Goal: Transaction & Acquisition: Purchase product/service

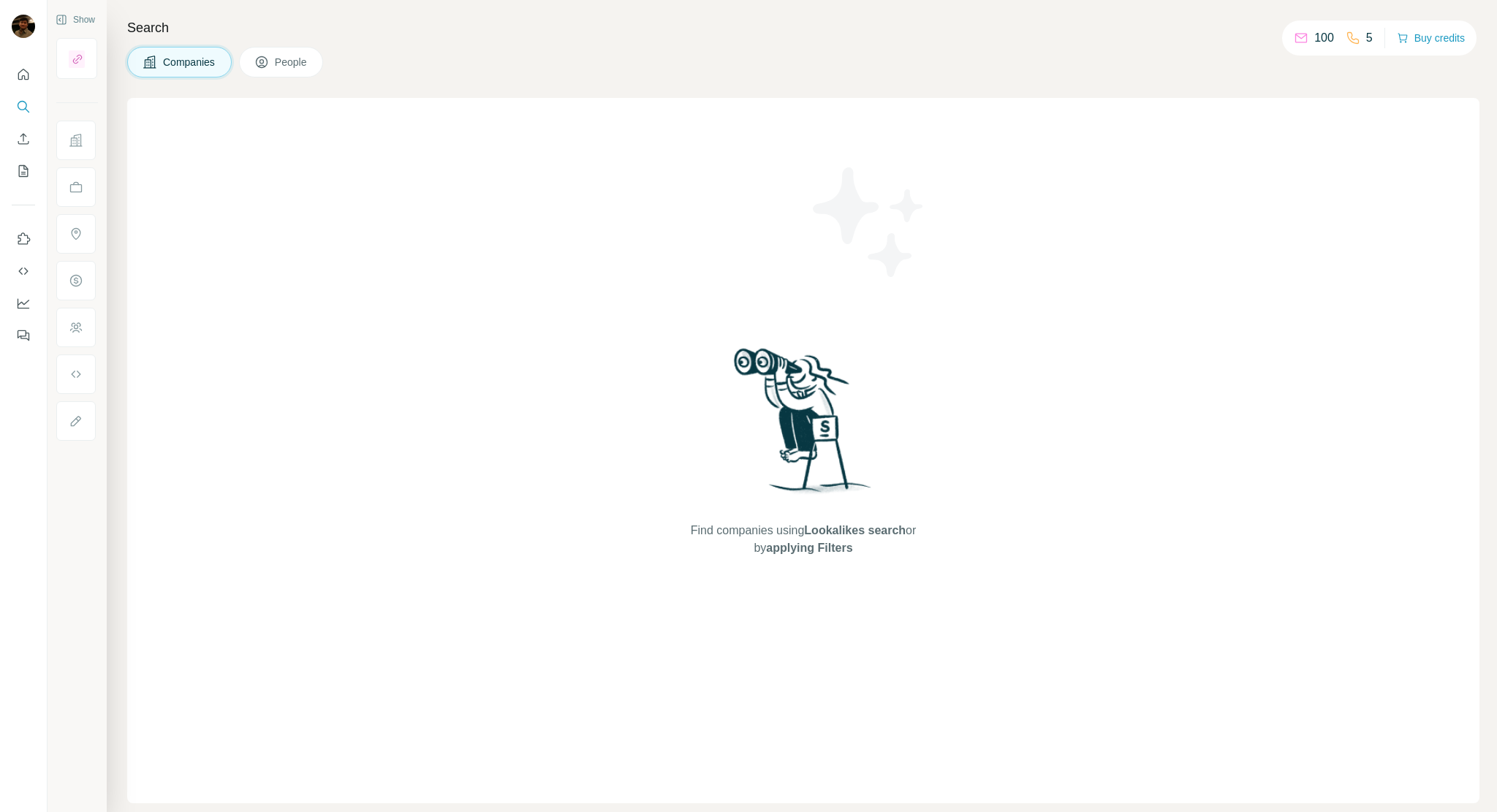
click at [401, 25] on h4 "Search" at bounding box center [804, 27] width 1353 height 20
click at [25, 108] on icon "Search" at bounding box center [27, 110] width 5 height 5
click at [29, 103] on icon "Search" at bounding box center [23, 106] width 14 height 14
click at [298, 71] on button "People" at bounding box center [282, 62] width 85 height 31
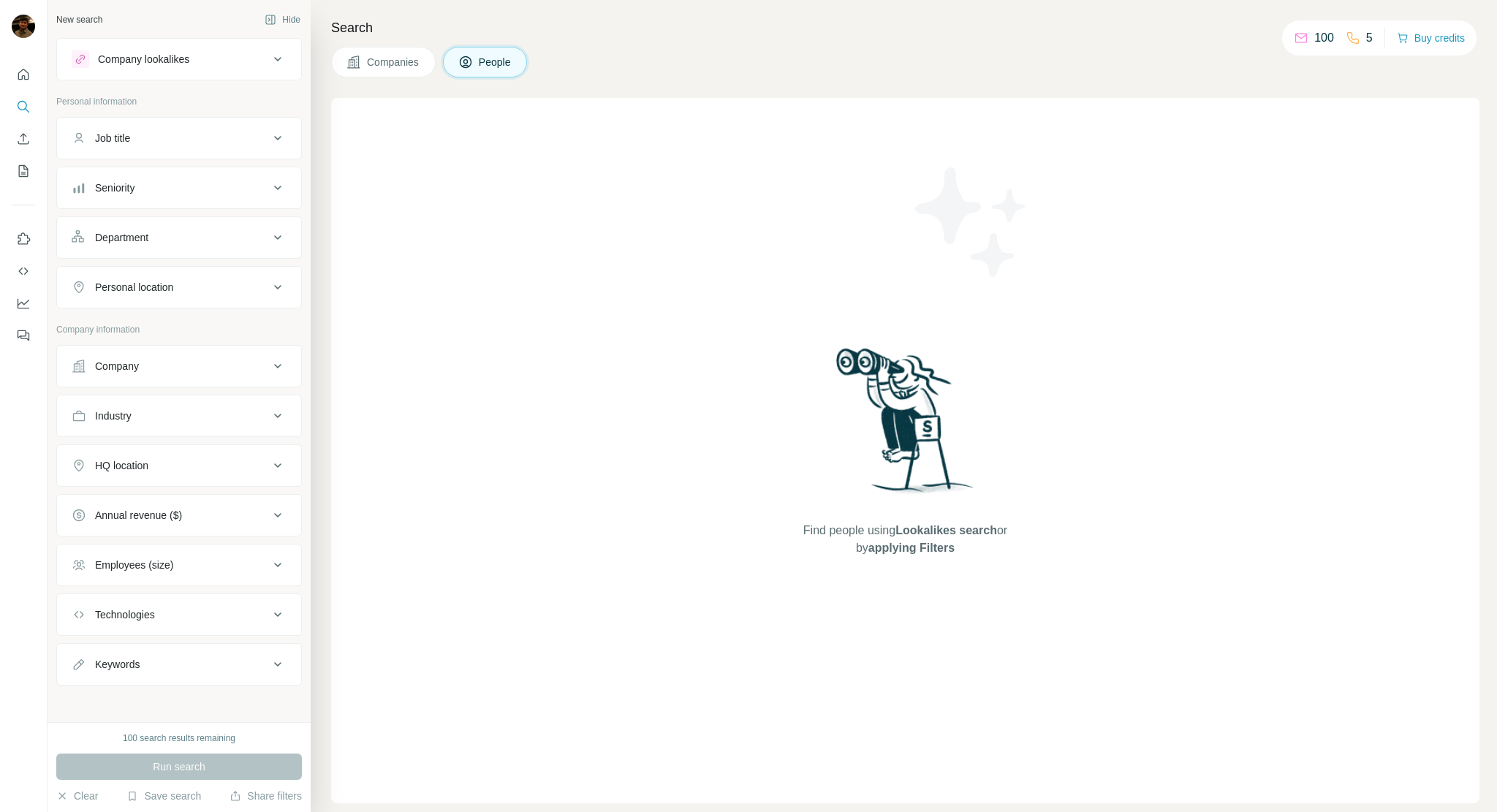
click at [379, 62] on span "Companies" at bounding box center [393, 62] width 54 height 14
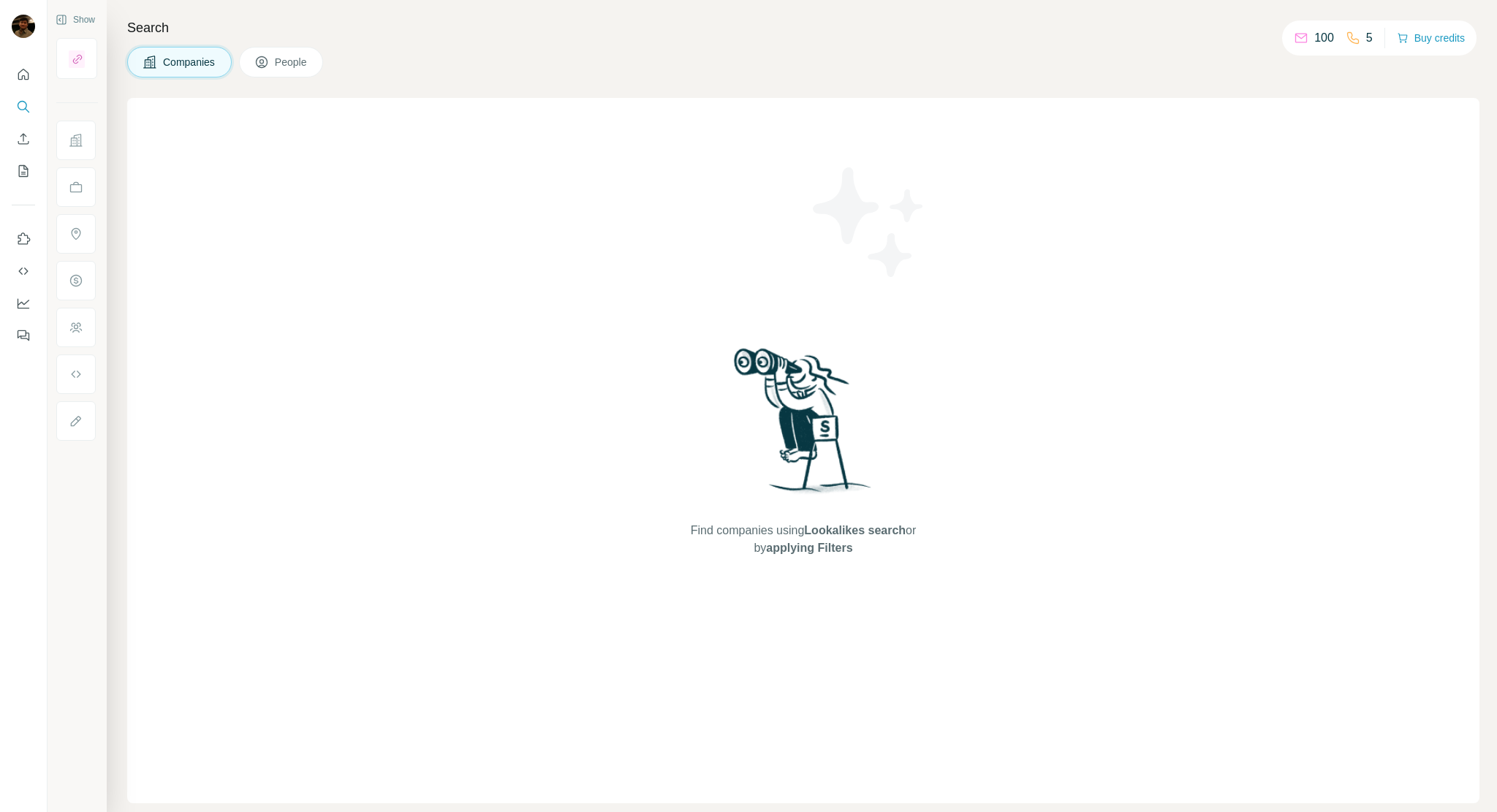
click at [266, 62] on icon at bounding box center [261, 62] width 14 height 14
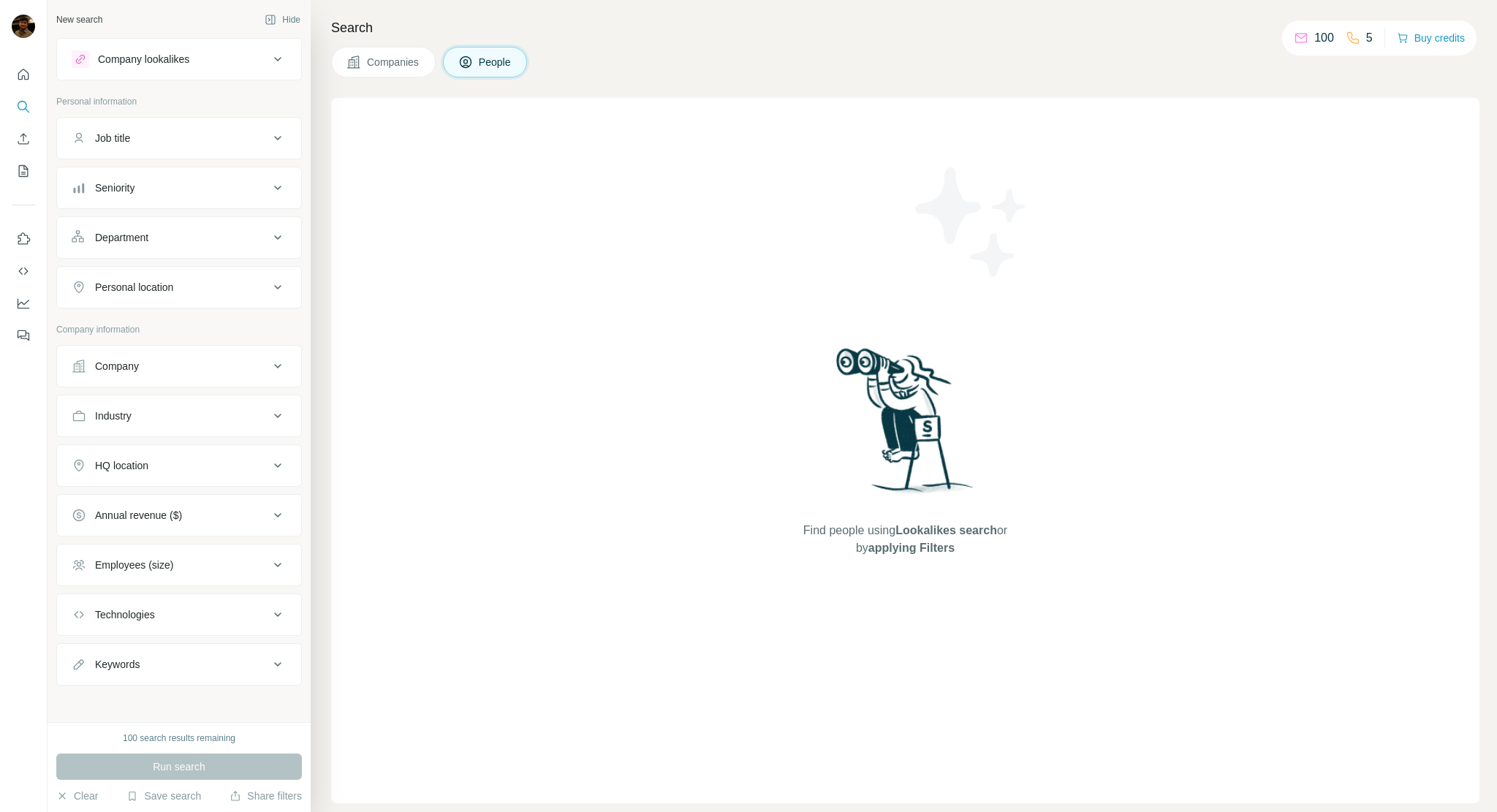
click at [251, 739] on div "100 search results remaining" at bounding box center [179, 737] width 245 height 13
drag, startPoint x: 1271, startPoint y: 83, endPoint x: 1088, endPoint y: 76, distance: 183.1
click at [1255, 86] on div "Search Companies People Find people using Lookalikes search or by applying Filt…" at bounding box center [904, 406] width 1187 height 812
click at [128, 743] on div "100 search results remaining" at bounding box center [179, 737] width 112 height 13
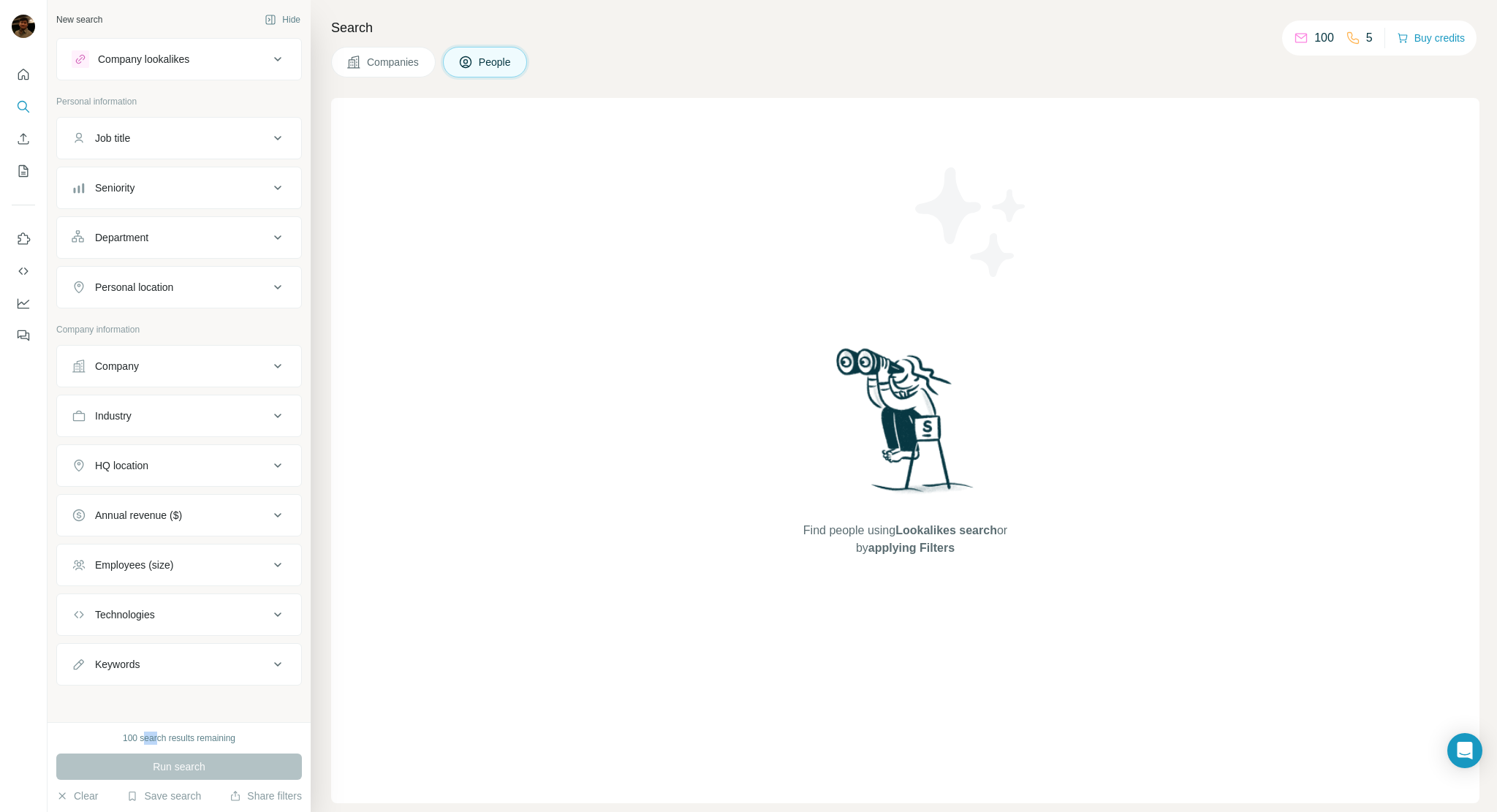
drag, startPoint x: 143, startPoint y: 743, endPoint x: 156, endPoint y: 742, distance: 13.0
click at [156, 742] on div "100 search results remaining" at bounding box center [179, 737] width 112 height 13
click at [168, 741] on div "100 search results remaining" at bounding box center [179, 737] width 112 height 13
drag, startPoint x: 218, startPoint y: 741, endPoint x: 234, endPoint y: 742, distance: 16.0
click at [234, 742] on div "100 search results remaining" at bounding box center [179, 737] width 112 height 13
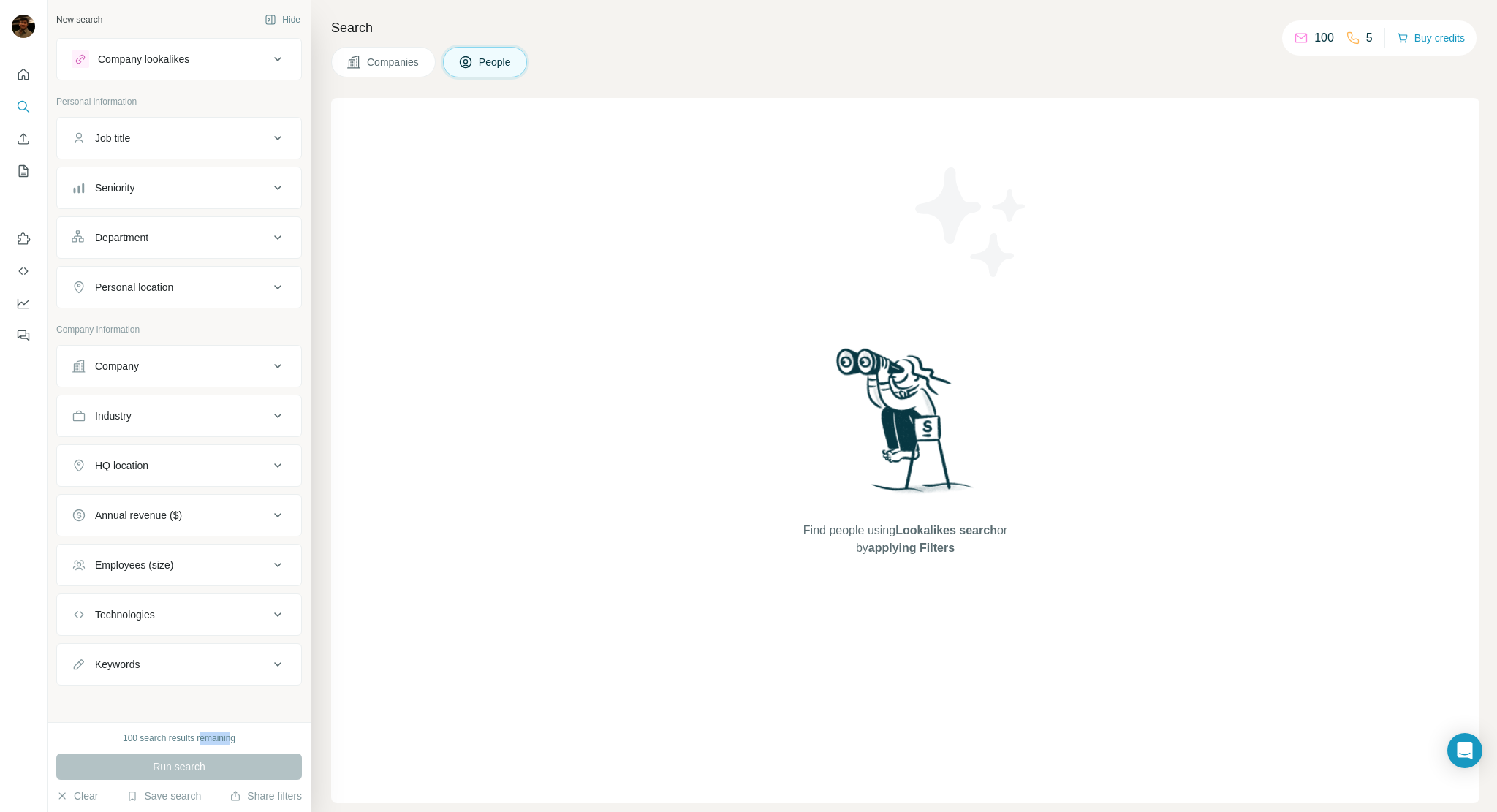
drag, startPoint x: 219, startPoint y: 740, endPoint x: 128, endPoint y: 737, distance: 91.0
click at [218, 740] on div "100 search results remaining" at bounding box center [179, 737] width 112 height 13
drag, startPoint x: 123, startPoint y: 737, endPoint x: 110, endPoint y: 737, distance: 13.0
click at [110, 737] on div "100 search results remaining" at bounding box center [179, 737] width 245 height 13
click at [140, 737] on div "100 search results remaining" at bounding box center [179, 737] width 112 height 13
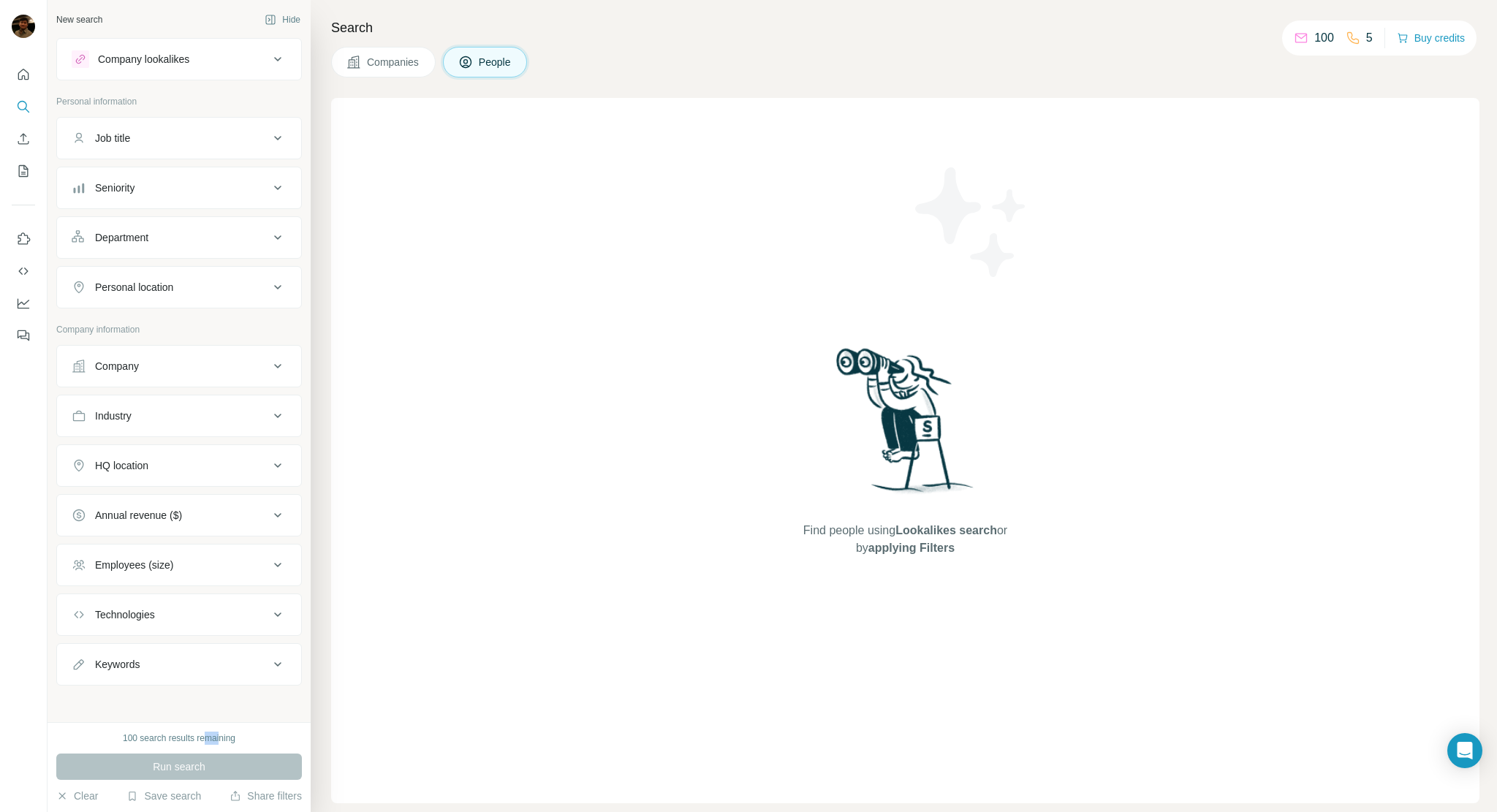
drag, startPoint x: 205, startPoint y: 742, endPoint x: 220, endPoint y: 742, distance: 15.0
click at [220, 742] on div "100 search results remaining" at bounding box center [179, 737] width 112 height 13
click at [226, 740] on div "100 search results remaining" at bounding box center [179, 737] width 112 height 13
drag, startPoint x: 298, startPoint y: 692, endPoint x: 307, endPoint y: 666, distance: 27.5
click at [307, 666] on div "New search Hide Company lookalikes Personal information Job title Seniority Dep…" at bounding box center [179, 361] width 263 height 722
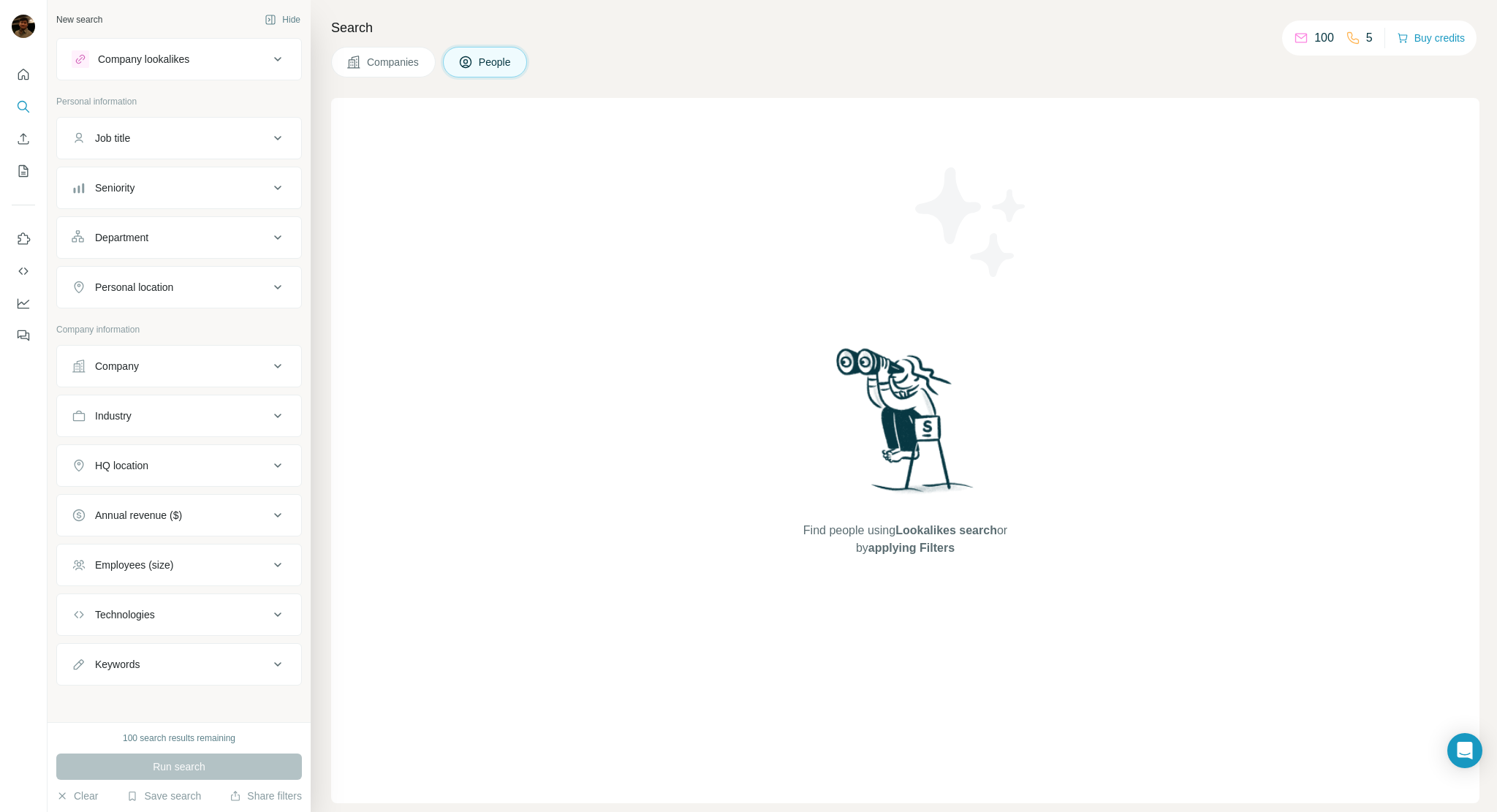
click at [665, 72] on div "Companies People" at bounding box center [905, 62] width 1148 height 31
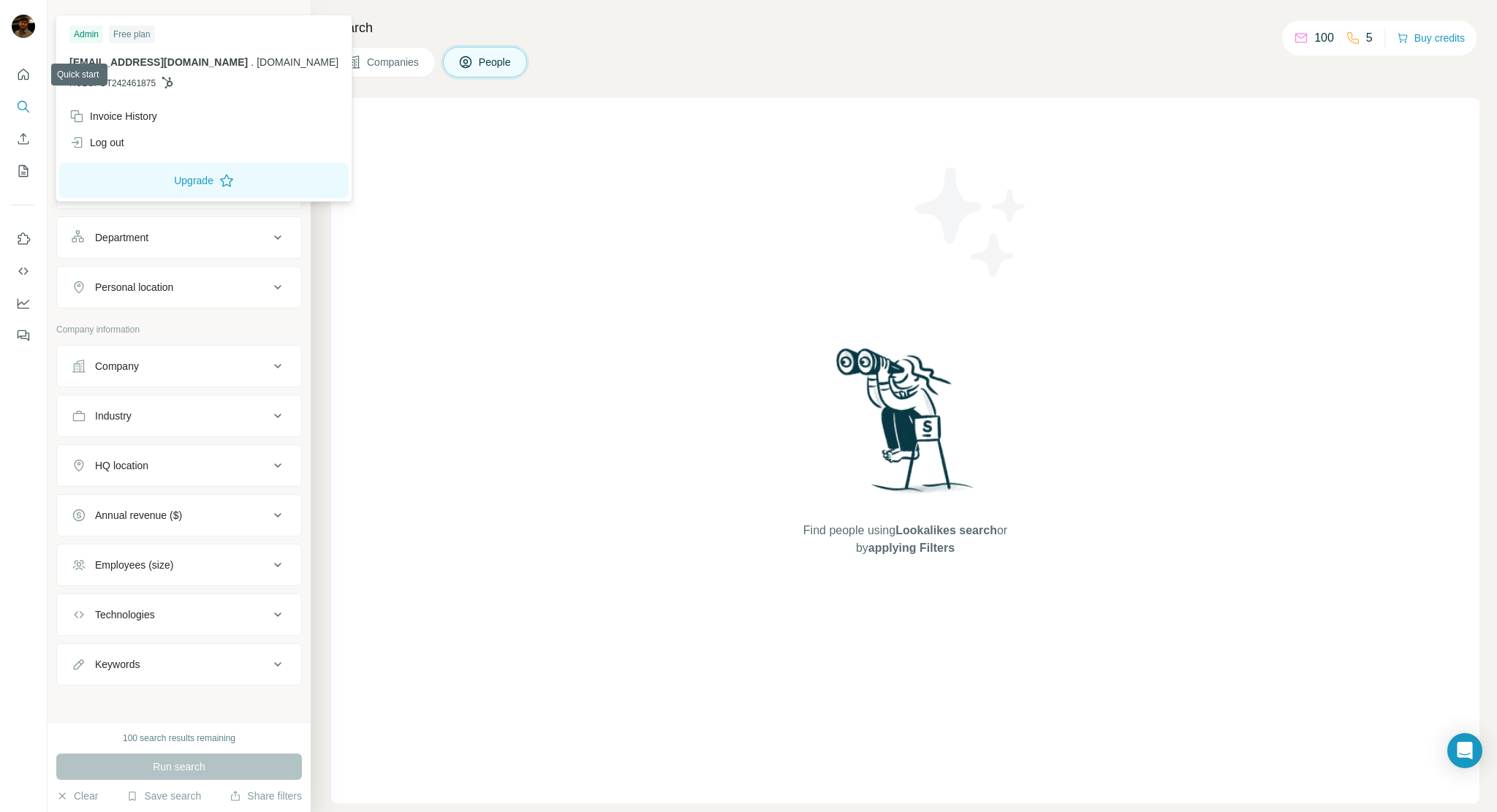
click at [20, 17] on img at bounding box center [23, 26] width 23 height 23
click at [134, 36] on div "Free plan" at bounding box center [131, 34] width 46 height 17
drag, startPoint x: 1122, startPoint y: 64, endPoint x: 1151, endPoint y: 49, distance: 32.6
click at [1127, 60] on div "Companies People" at bounding box center [905, 62] width 1148 height 31
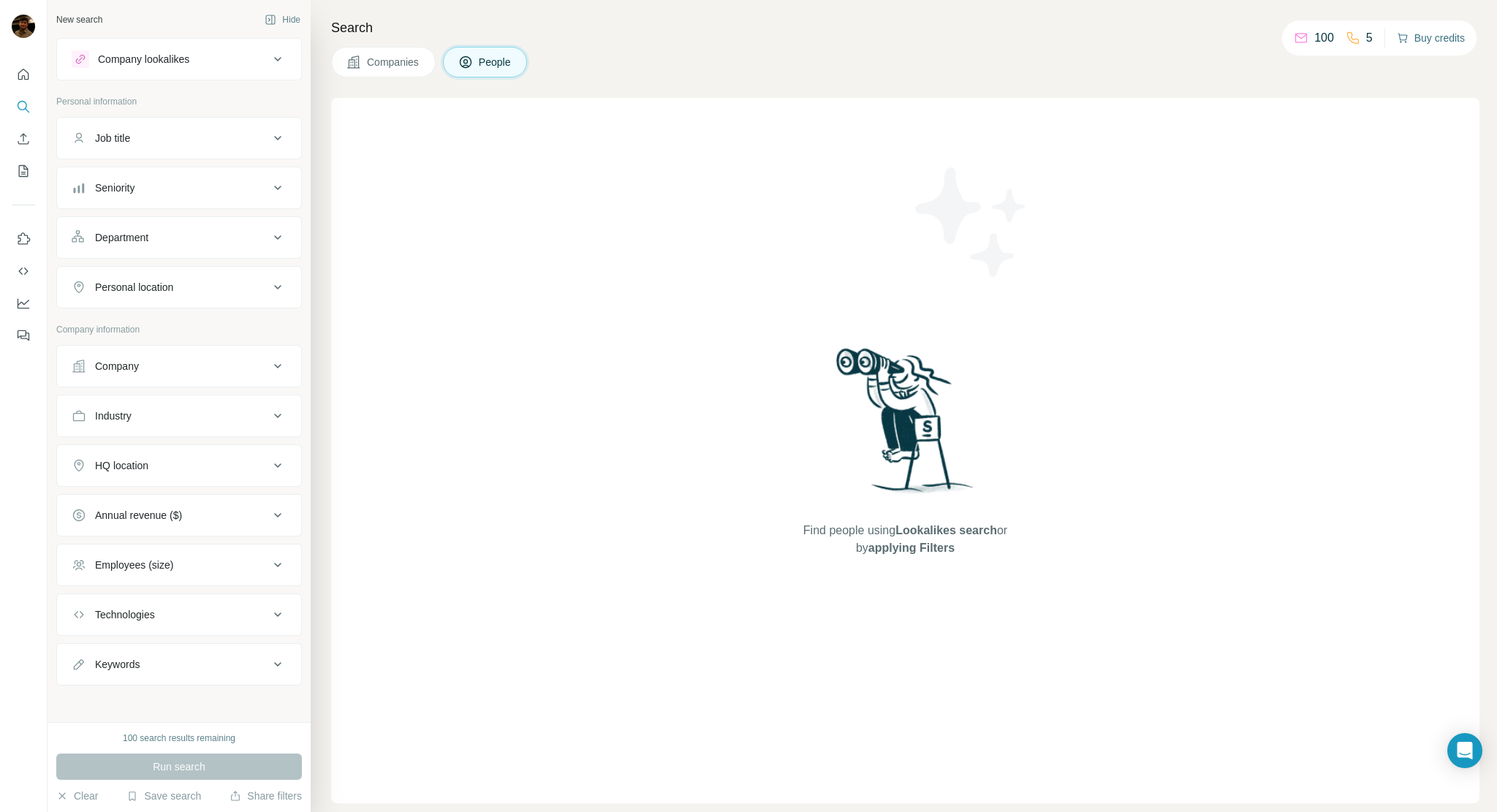
click at [1439, 38] on button "Buy credits" at bounding box center [1431, 38] width 68 height 20
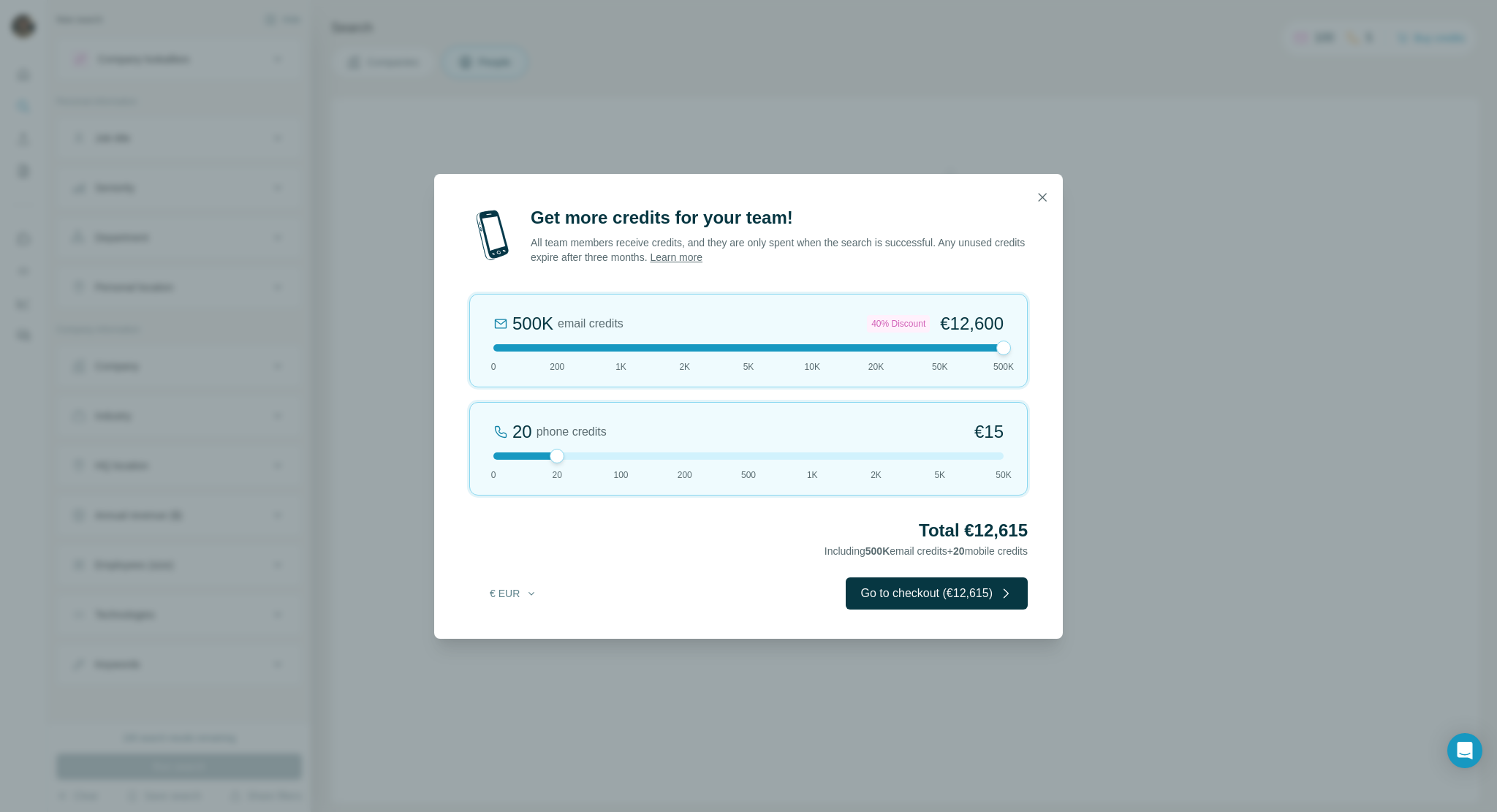
drag, startPoint x: 997, startPoint y: 355, endPoint x: 984, endPoint y: 357, distance: 13.2
click at [984, 357] on div "500K email credits 40% Discount €12,600 0 200 1K 2K 5K 10K 20K 50K 500K" at bounding box center [749, 340] width 559 height 94
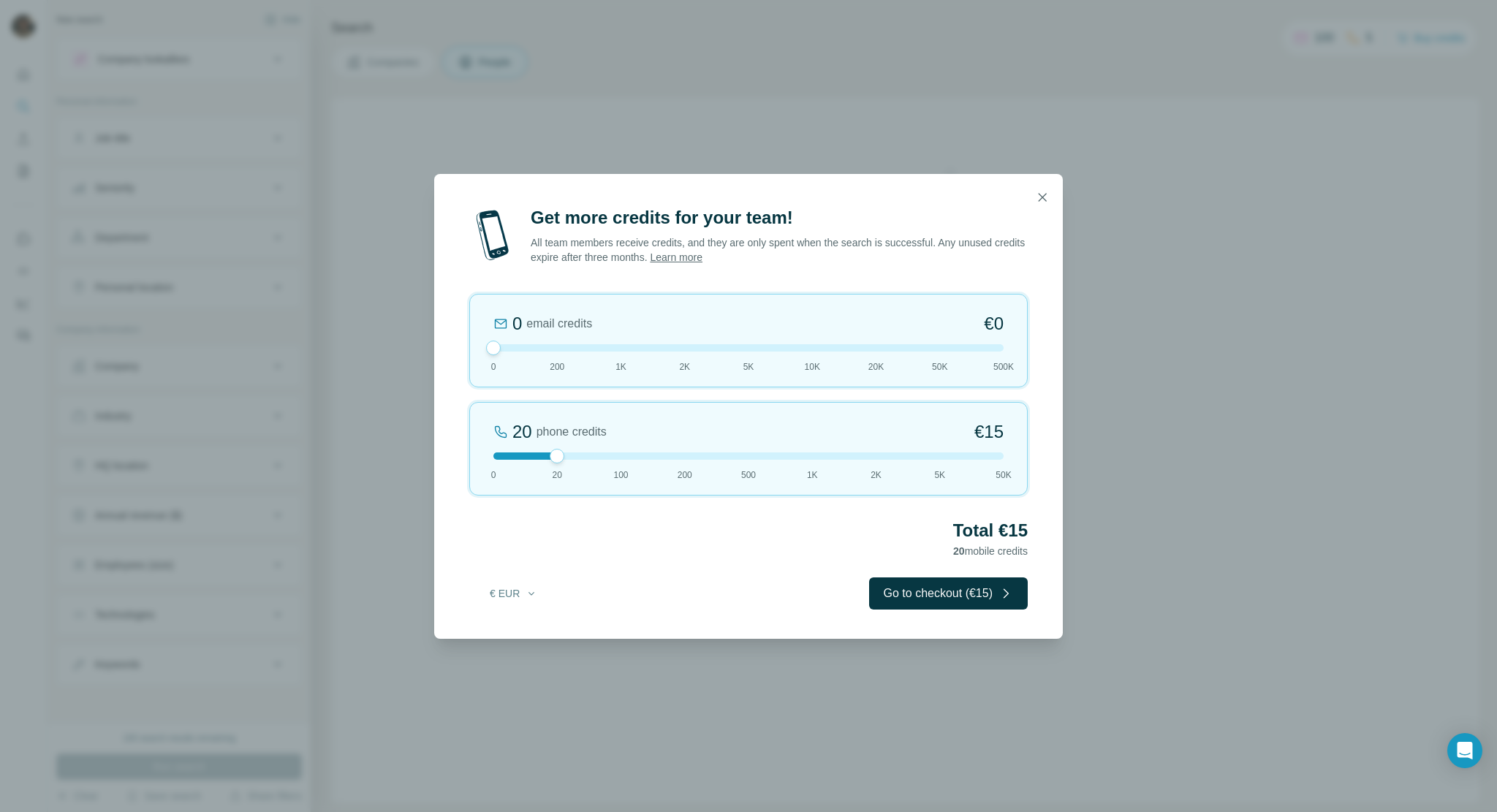
drag, startPoint x: 998, startPoint y: 352, endPoint x: 488, endPoint y: 365, distance: 510.2
click at [498, 361] on div "0 email credits €0 0 200 1K 2K 5K 10K 20K 50K 500K" at bounding box center [749, 340] width 559 height 94
click at [527, 596] on icon "button" at bounding box center [531, 593] width 11 height 11
click at [529, 628] on div "$ USD" at bounding box center [543, 625] width 123 height 14
drag, startPoint x: 518, startPoint y: 350, endPoint x: 563, endPoint y: 349, distance: 45.0
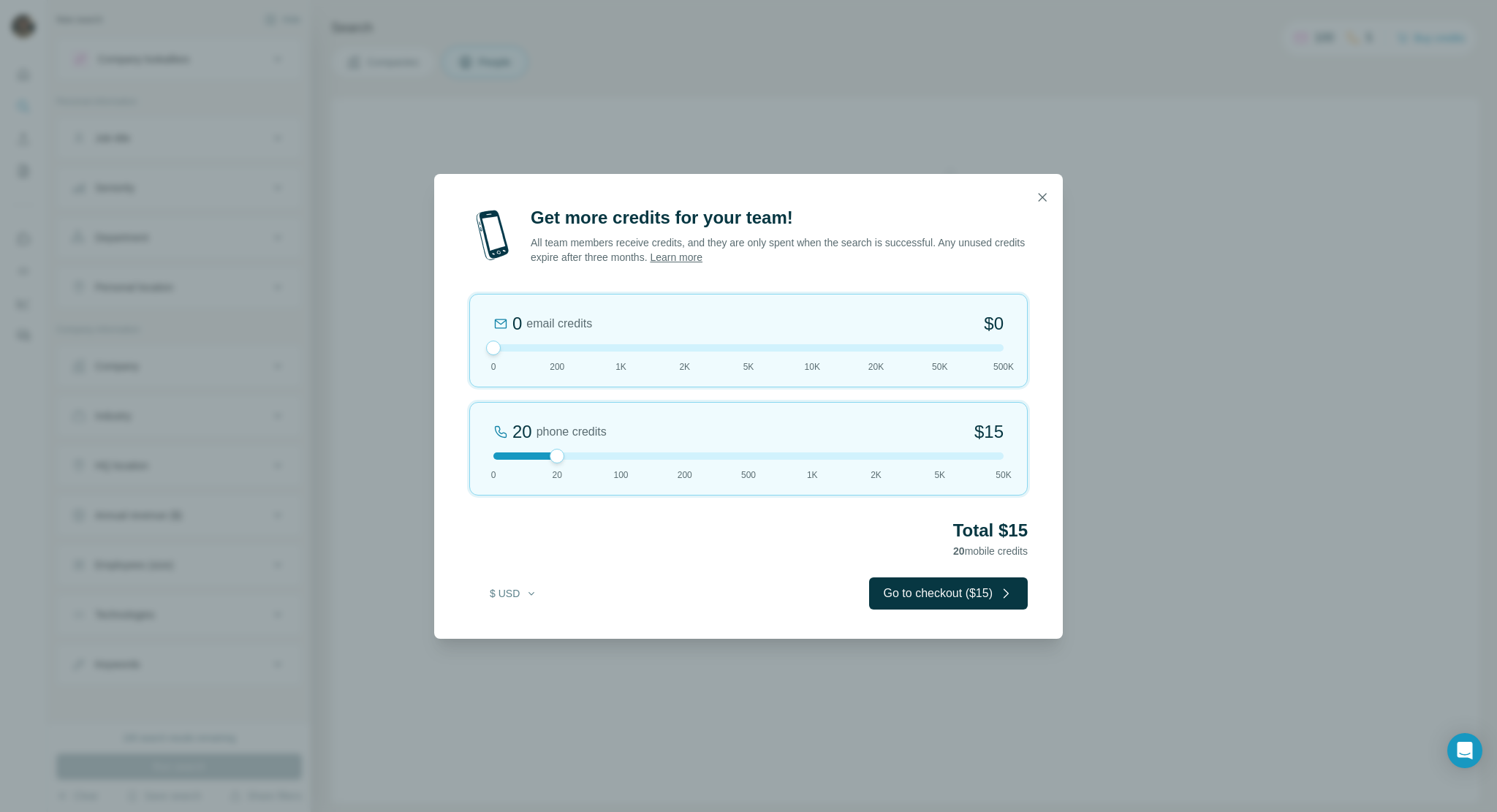
click at [563, 349] on div at bounding box center [749, 348] width 510 height 8
drag, startPoint x: 561, startPoint y: 349, endPoint x: 550, endPoint y: 491, distance: 142.4
click at [565, 356] on div "200 email credits $9 0 200 1K 2K 5K 10K 20K 50K 500K" at bounding box center [749, 340] width 559 height 94
drag, startPoint x: 559, startPoint y: 457, endPoint x: 596, endPoint y: 454, distance: 37.1
click at [596, 454] on div at bounding box center [749, 456] width 510 height 8
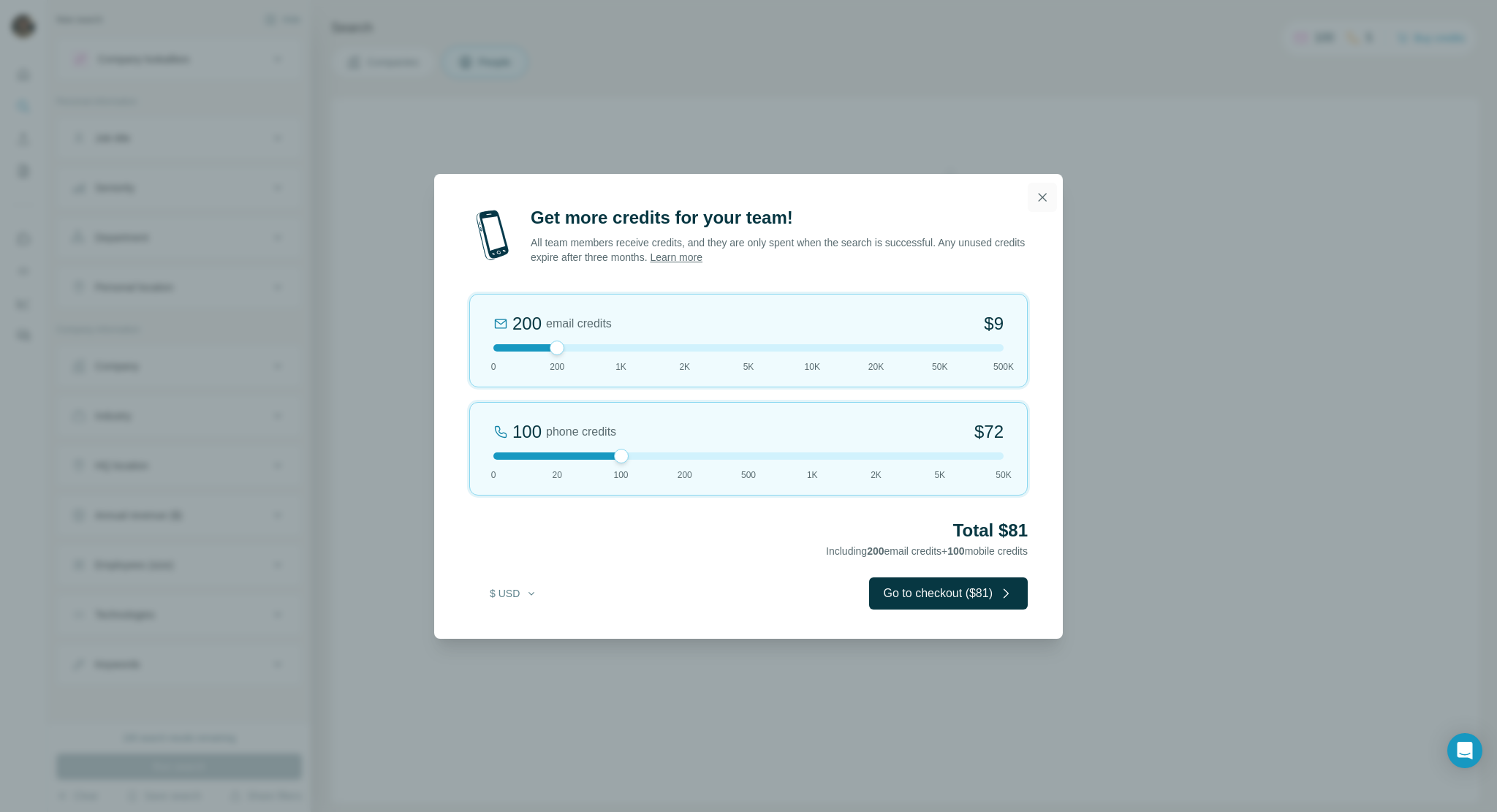
click at [1043, 198] on icon "button" at bounding box center [1042, 197] width 14 height 14
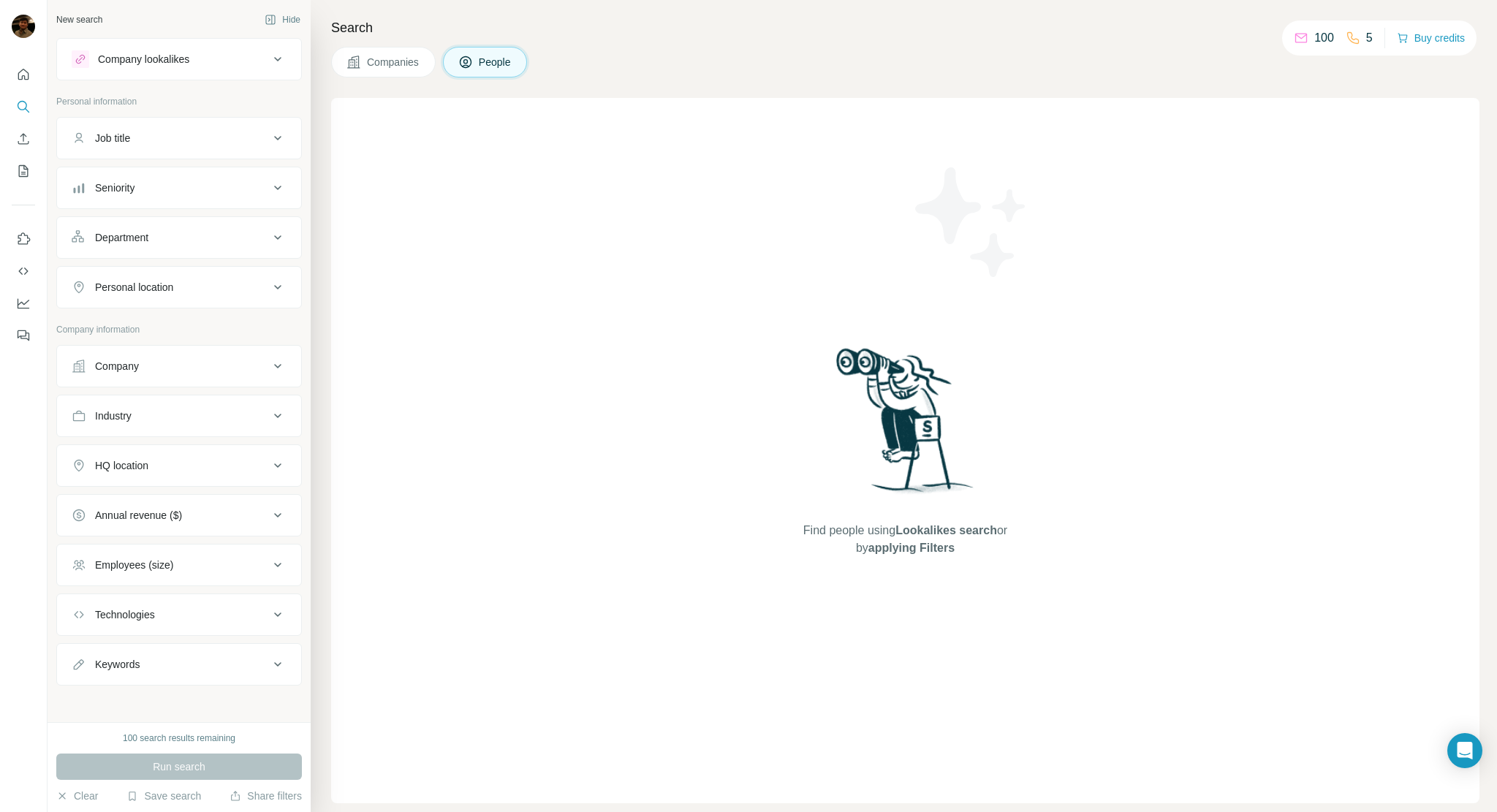
click at [1116, 106] on div "Find people using Lookalikes search or by applying Filters" at bounding box center [905, 451] width 1148 height 706
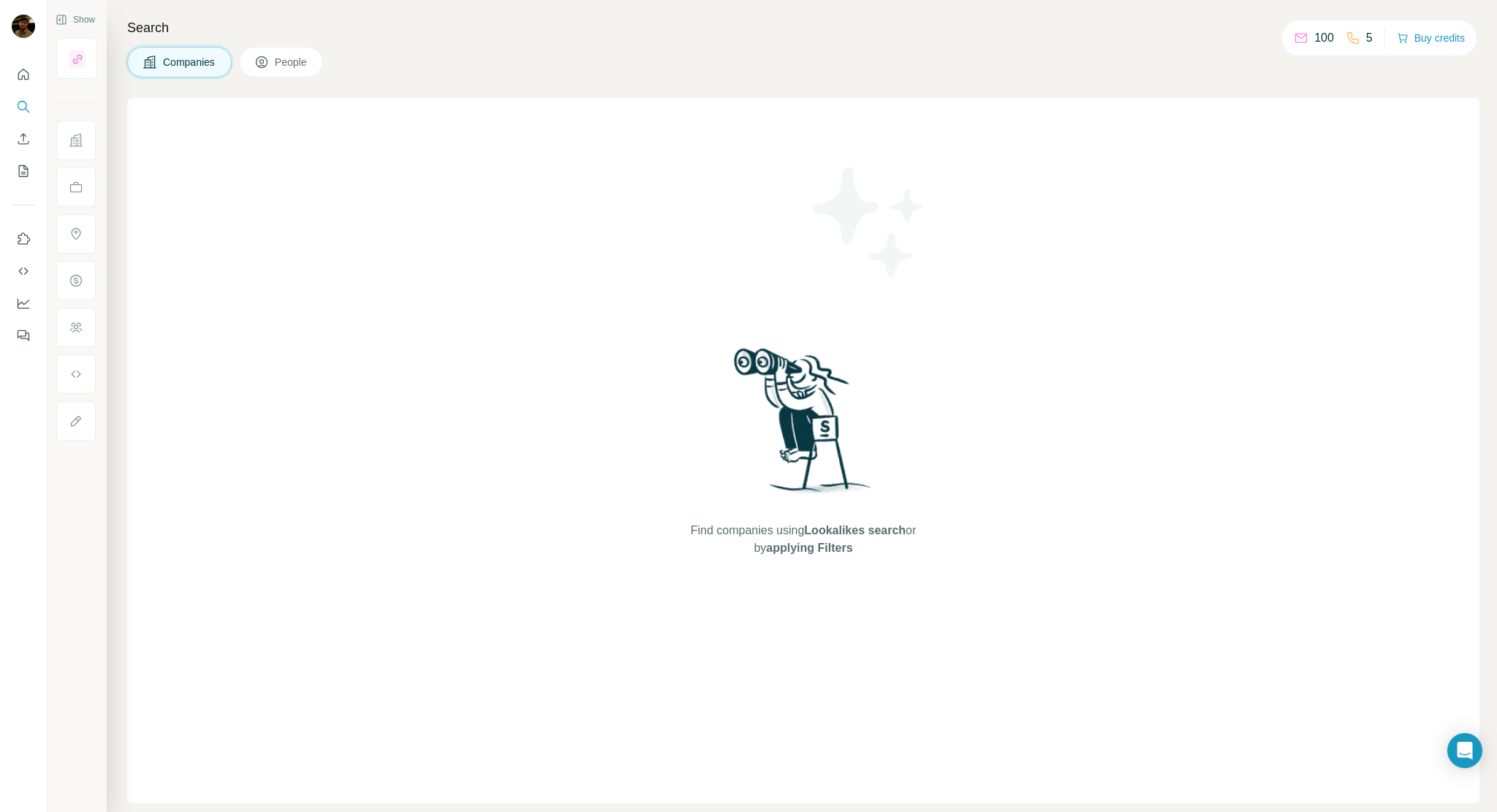
click at [531, 63] on div "Companies People" at bounding box center [804, 62] width 1353 height 31
click at [507, 66] on div "Companies People" at bounding box center [804, 62] width 1353 height 31
click at [14, 306] on button "Dashboard" at bounding box center [23, 303] width 23 height 26
